Goal: Use online tool/utility: Utilize a website feature to perform a specific function

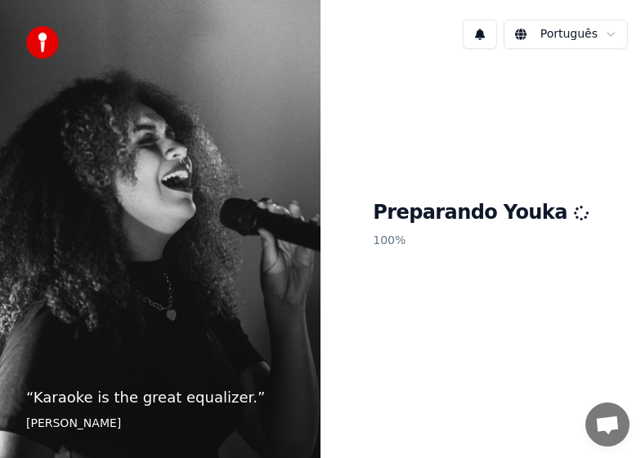
scroll to position [1277, 0]
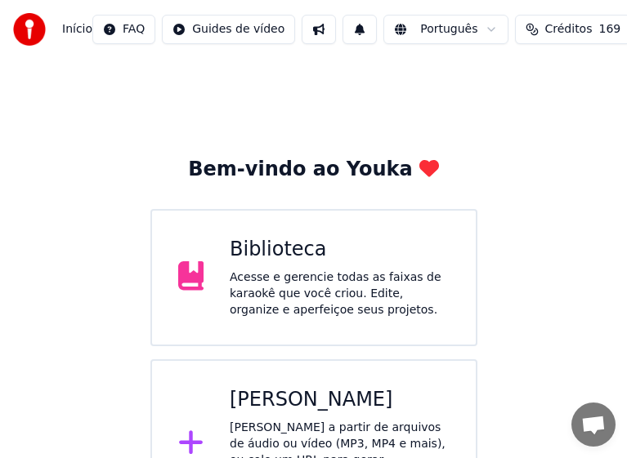
click at [317, 413] on div "Criar Karaokê Crie karaokê a partir de arquivos de áudio ou vídeo (MP3, MP4 e m…" at bounding box center [340, 444] width 220 height 114
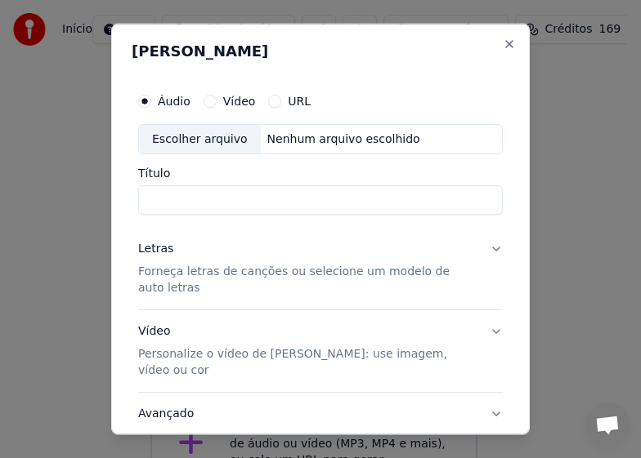
click at [176, 101] on label "Áudio" at bounding box center [174, 100] width 33 height 11
click at [151, 101] on button "Áudio" at bounding box center [144, 100] width 13 height 13
click at [177, 141] on div "Escolher arquivo" at bounding box center [200, 138] width 122 height 29
type input "**********"
click at [252, 358] on p "Personalize o vídeo de [PERSON_NAME]: use imagem, vídeo ou cor" at bounding box center [307, 362] width 338 height 33
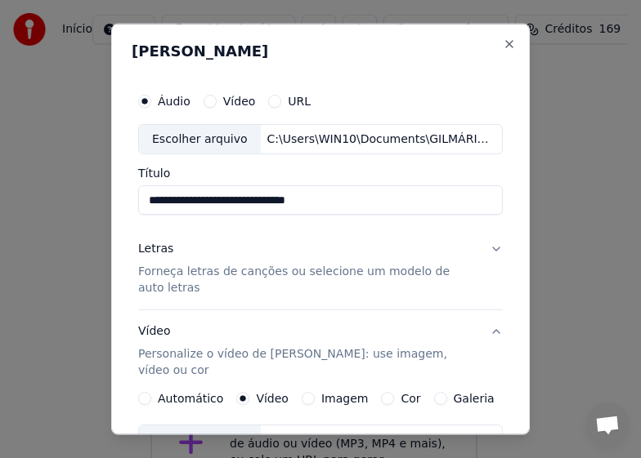
click at [196, 272] on p "Forneça letras de canções ou selecione um modelo de auto letras" at bounding box center [307, 280] width 338 height 33
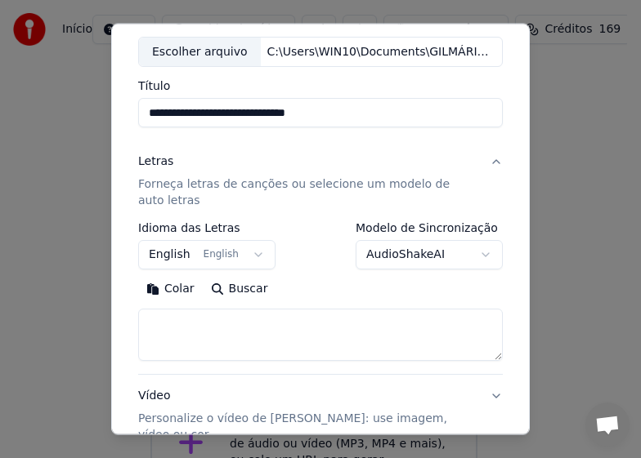
scroll to position [163, 0]
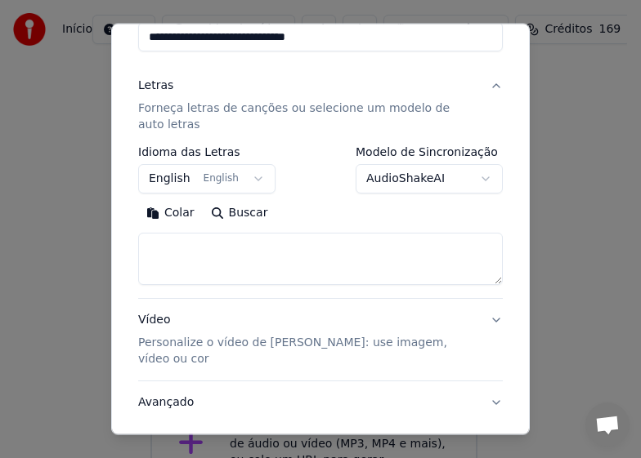
click at [211, 255] on textarea at bounding box center [320, 259] width 364 height 52
click at [358, 261] on textarea at bounding box center [320, 259] width 364 height 52
paste textarea "**********"
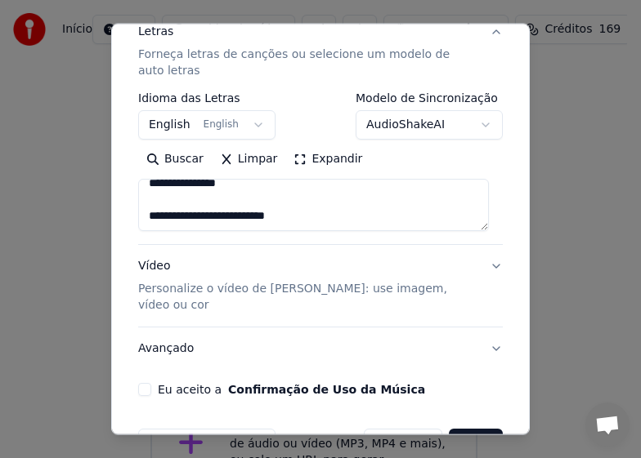
scroll to position [245, 0]
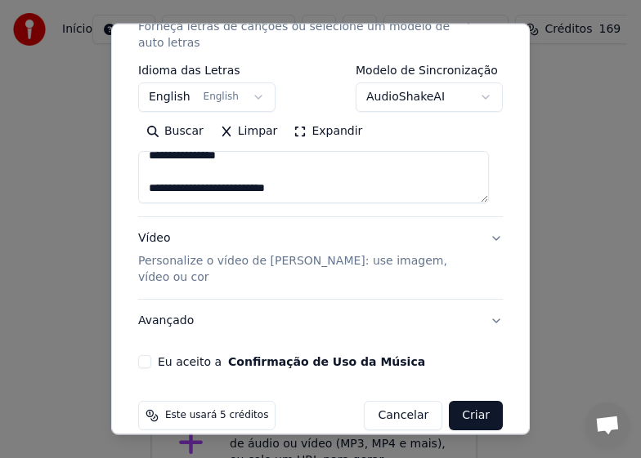
type textarea "**********"
click at [226, 262] on p "Personalize o vídeo de [PERSON_NAME]: use imagem, vídeo ou cor" at bounding box center [307, 269] width 338 height 33
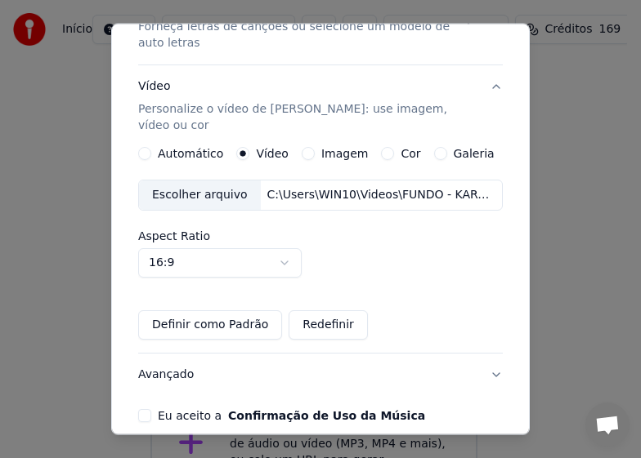
click at [190, 185] on div "Escolher arquivo" at bounding box center [200, 195] width 122 height 29
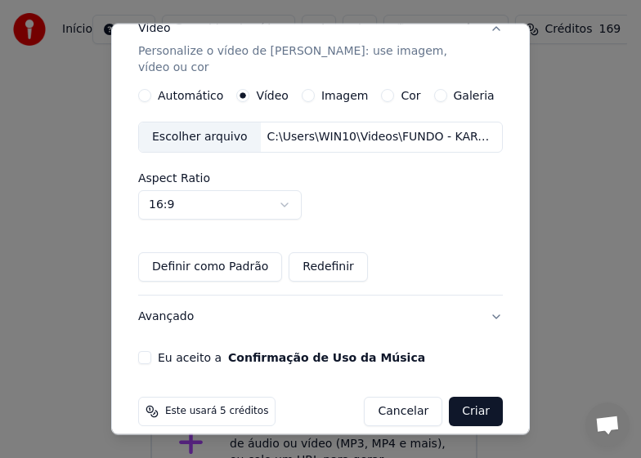
scroll to position [305, 0]
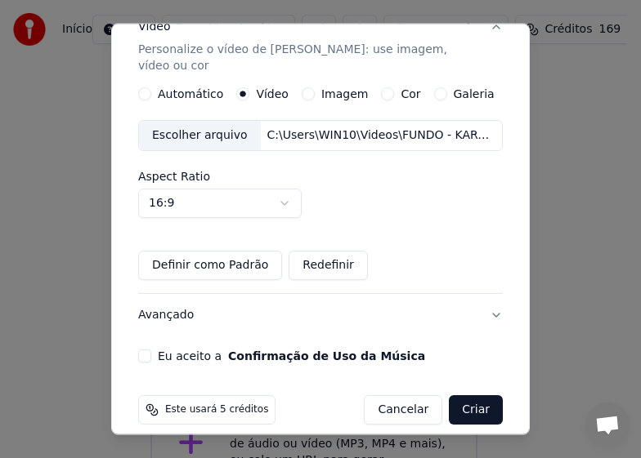
click at [143, 350] on button "Eu aceito a Confirmação de Uso da Música" at bounding box center [144, 356] width 13 height 13
click at [463, 396] on button "Criar" at bounding box center [476, 410] width 54 height 29
